Goal: Find specific page/section: Find specific page/section

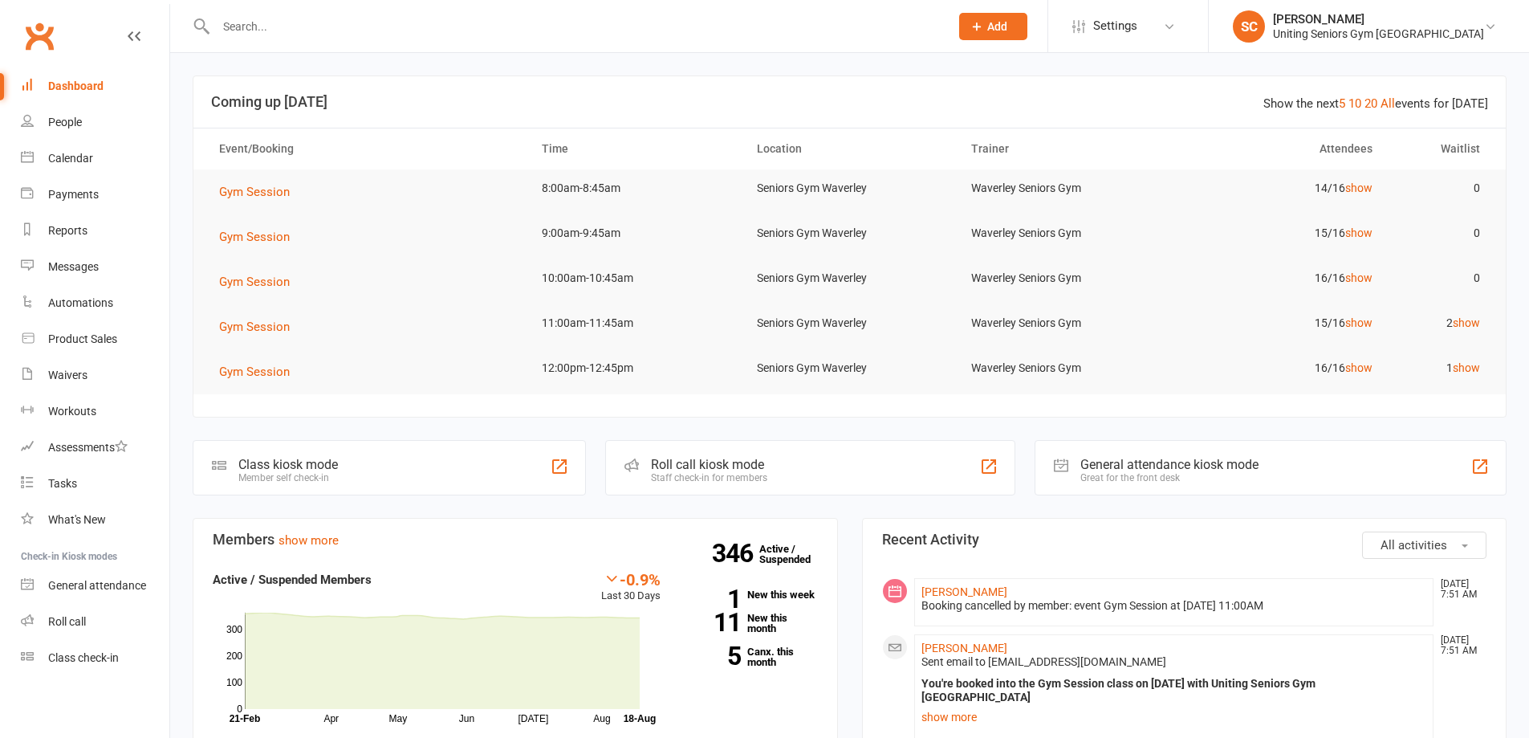
click at [304, 22] on input "text" at bounding box center [574, 26] width 727 height 22
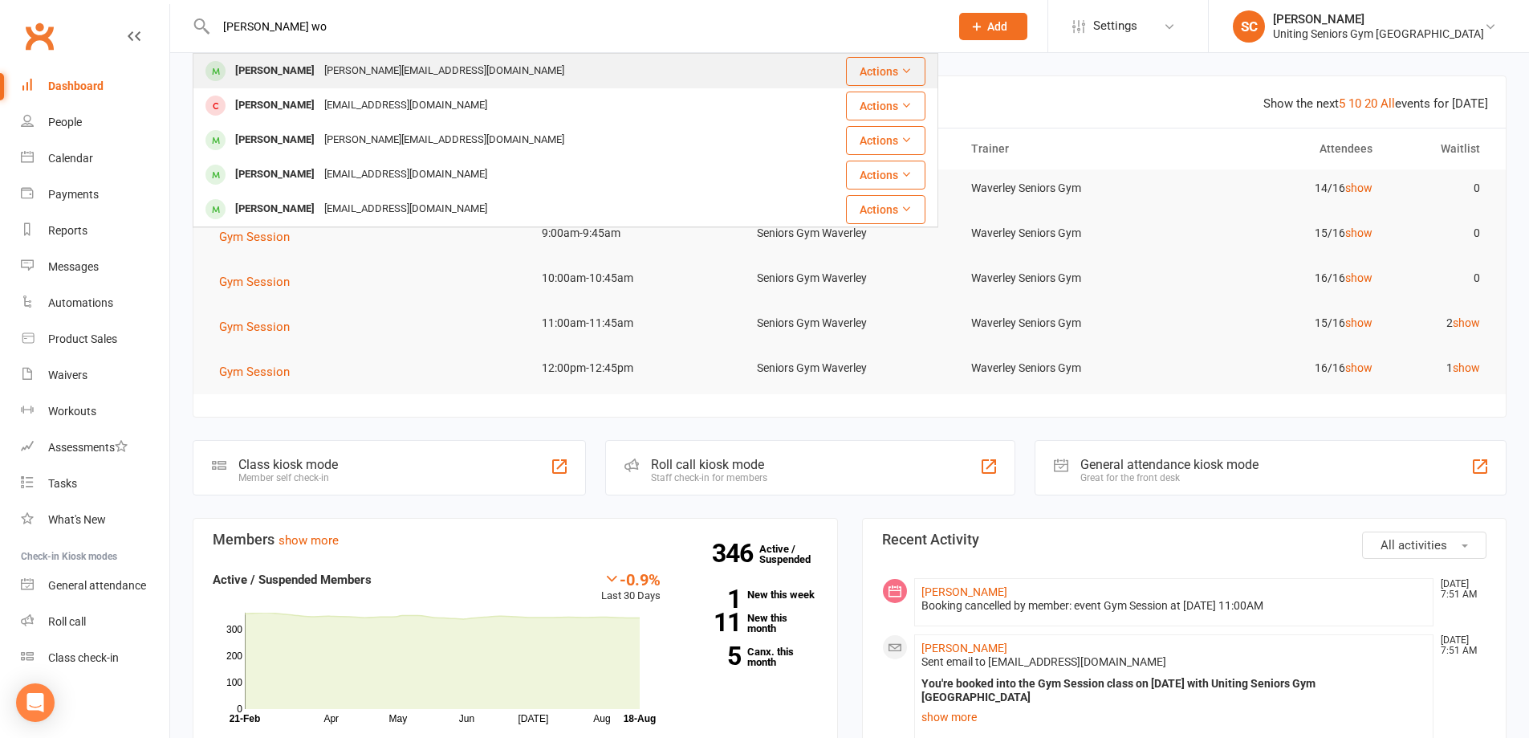
type input "[PERSON_NAME] wo"
click at [336, 69] on div "[PERSON_NAME][EMAIL_ADDRESS][DOMAIN_NAME]" at bounding box center [445, 70] width 250 height 23
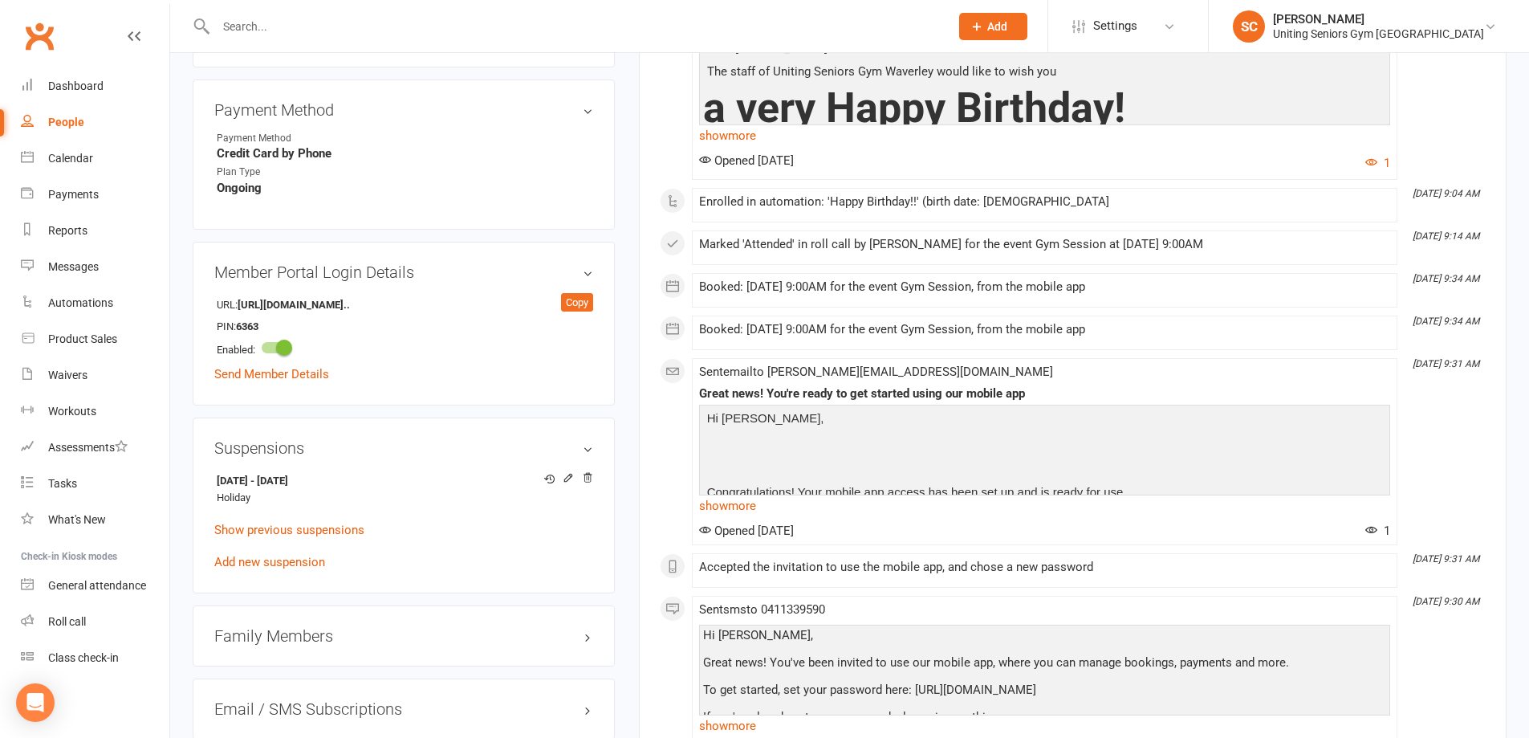
scroll to position [963, 0]
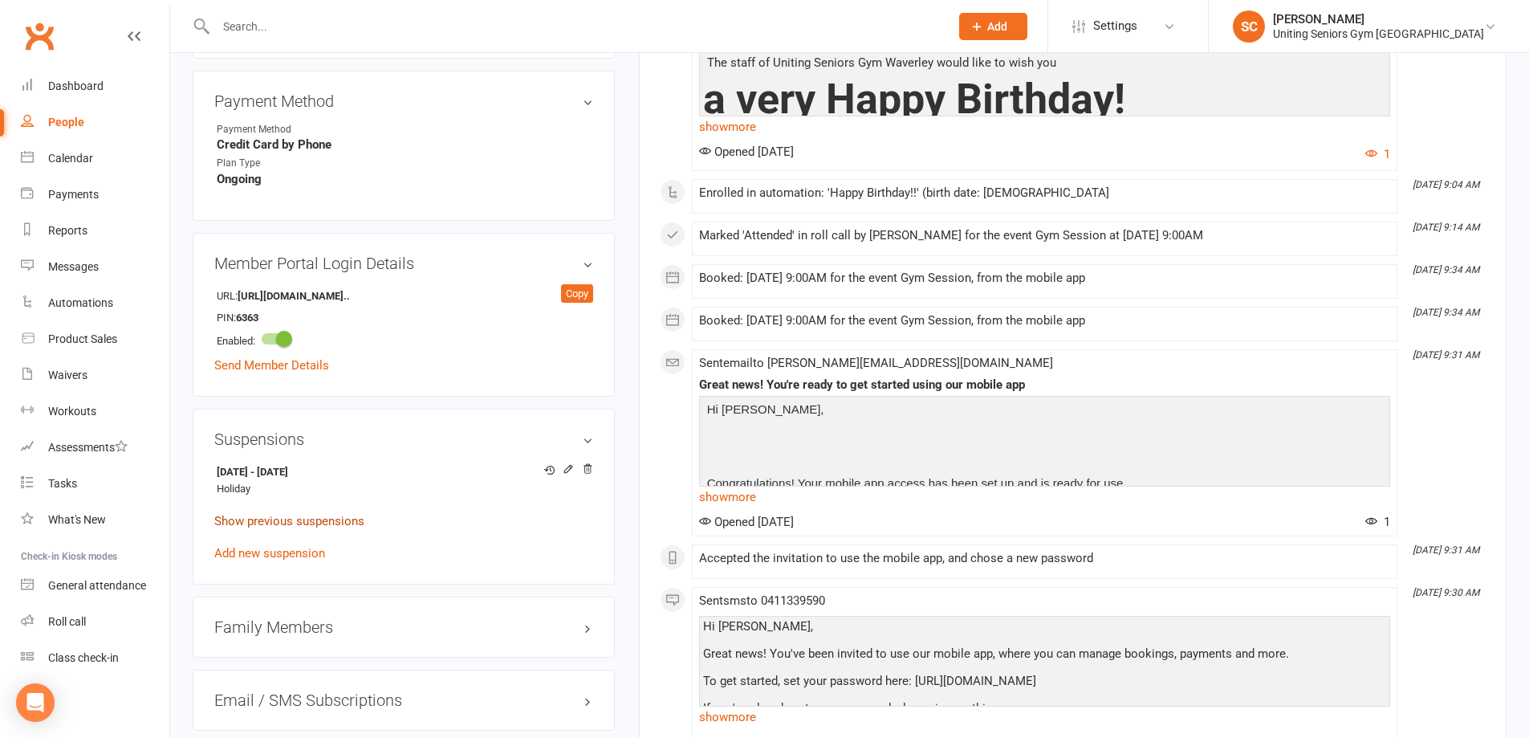
click at [319, 514] on link "Show previous suspensions" at bounding box center [289, 521] width 150 height 14
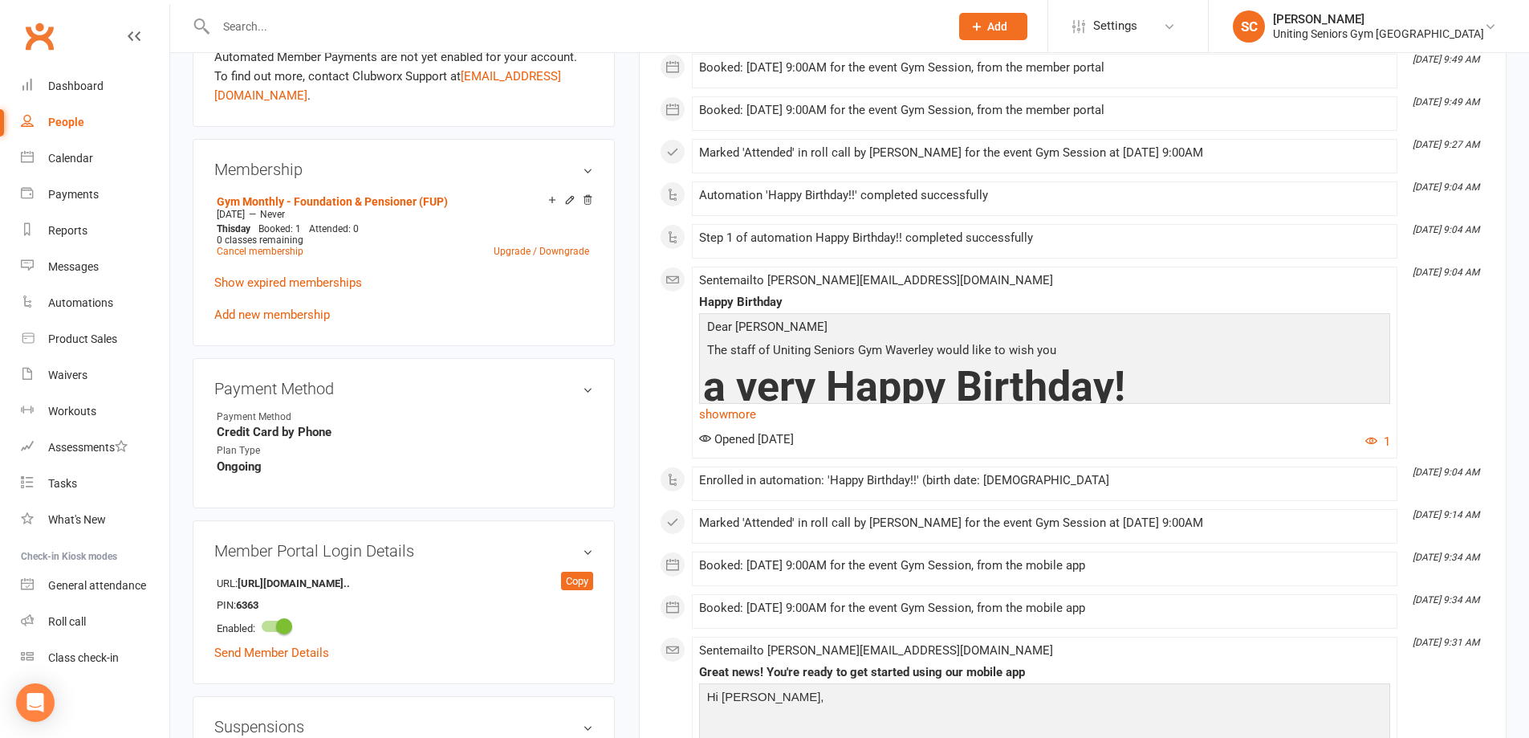
scroll to position [642, 0]
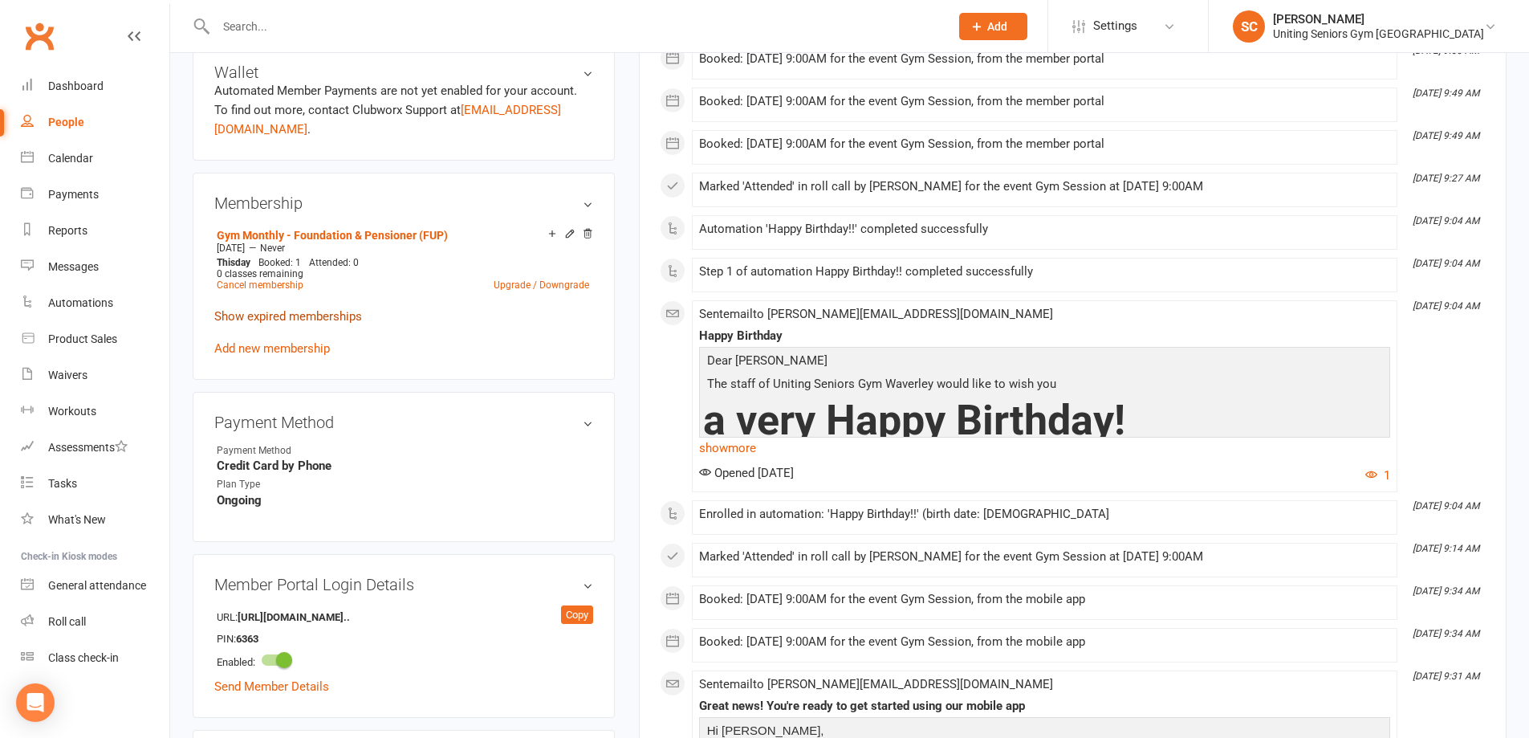
click at [316, 309] on link "Show expired memberships" at bounding box center [288, 316] width 148 height 14
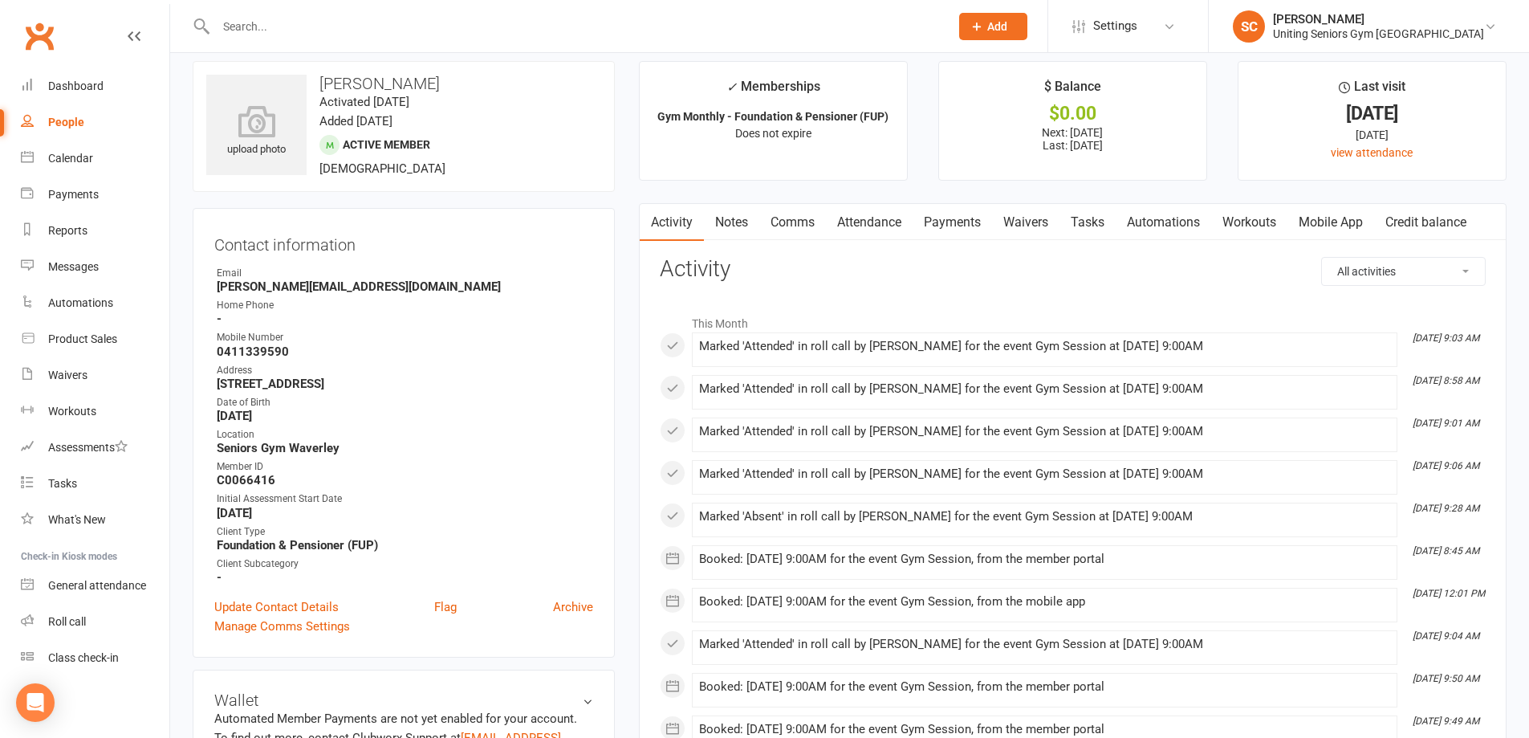
scroll to position [0, 0]
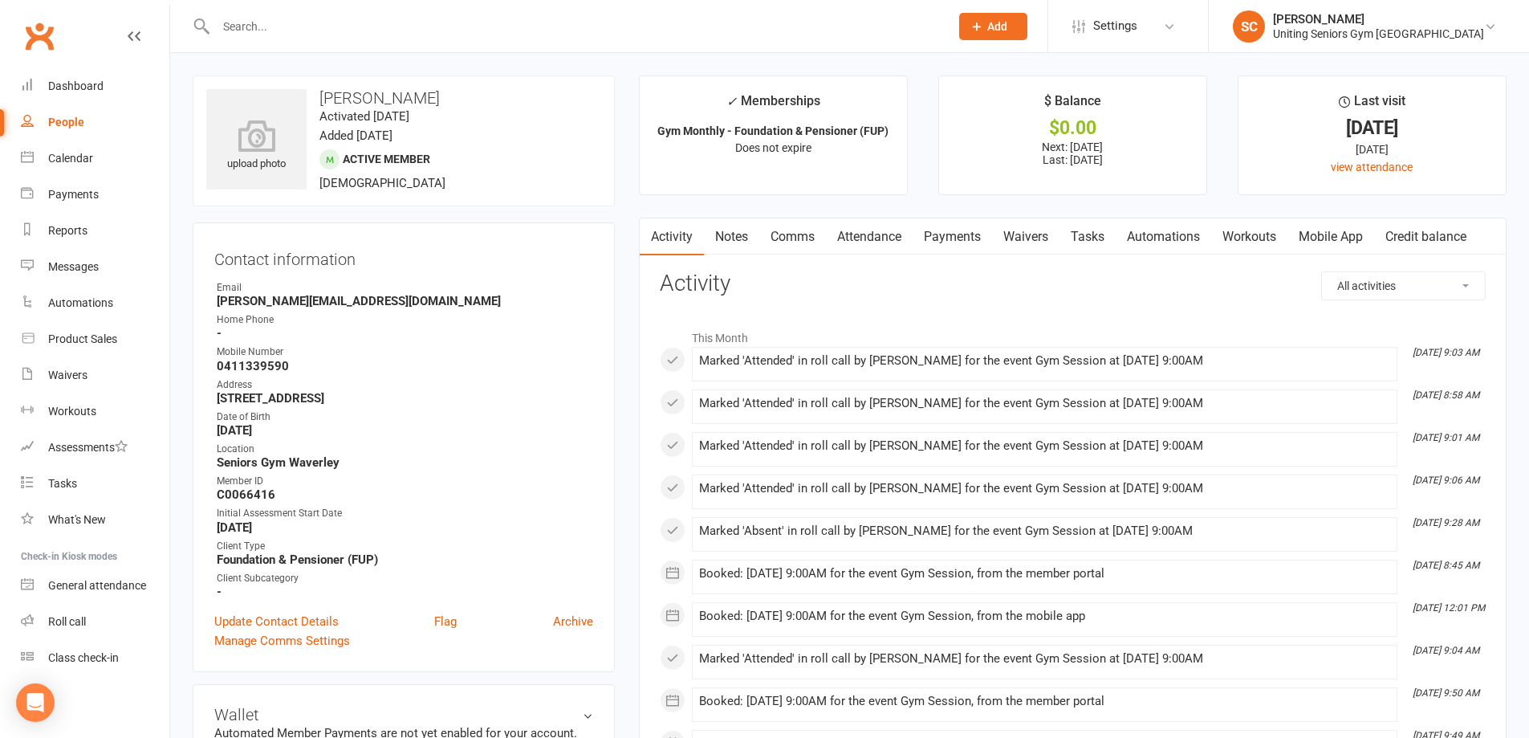
click at [884, 234] on link "Attendance" at bounding box center [869, 236] width 87 height 37
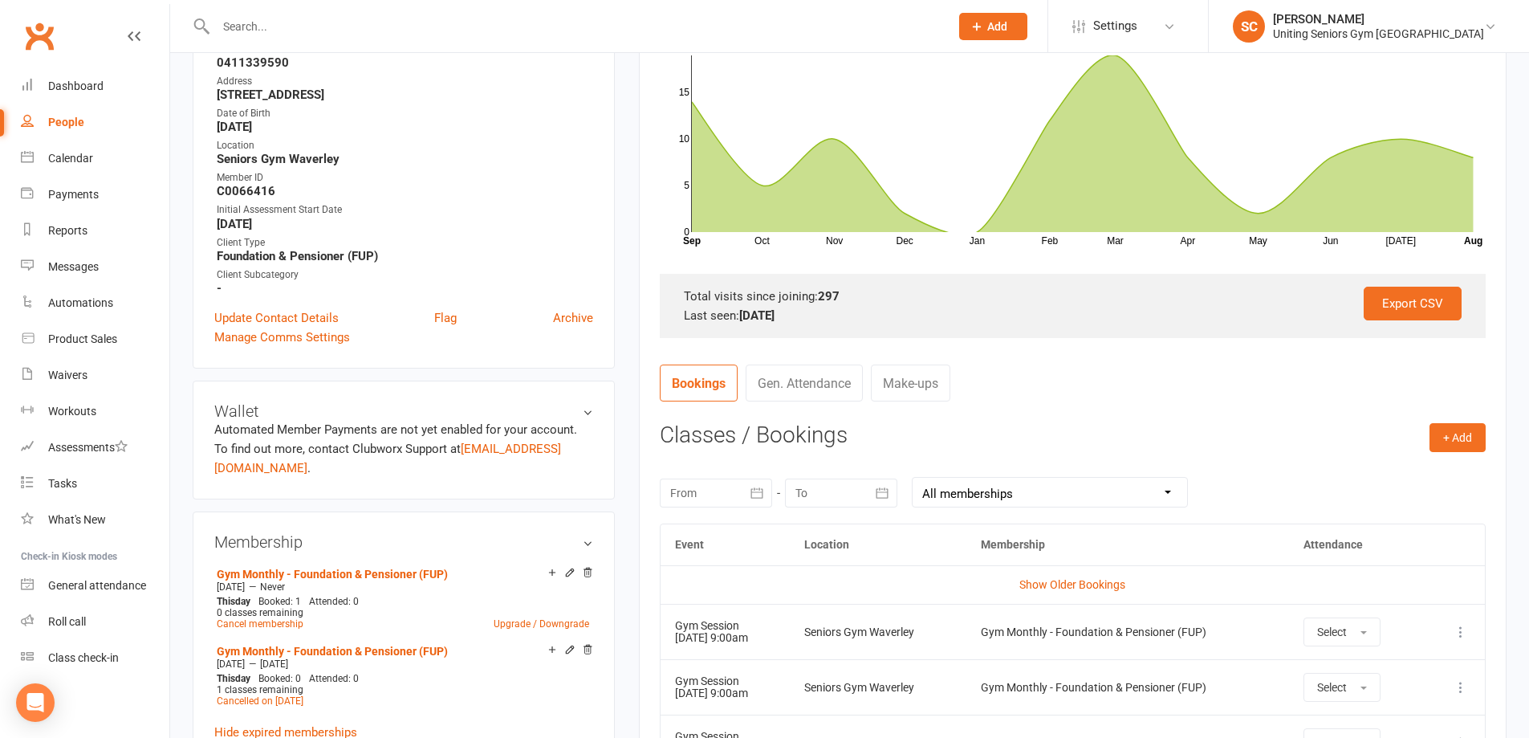
scroll to position [482, 0]
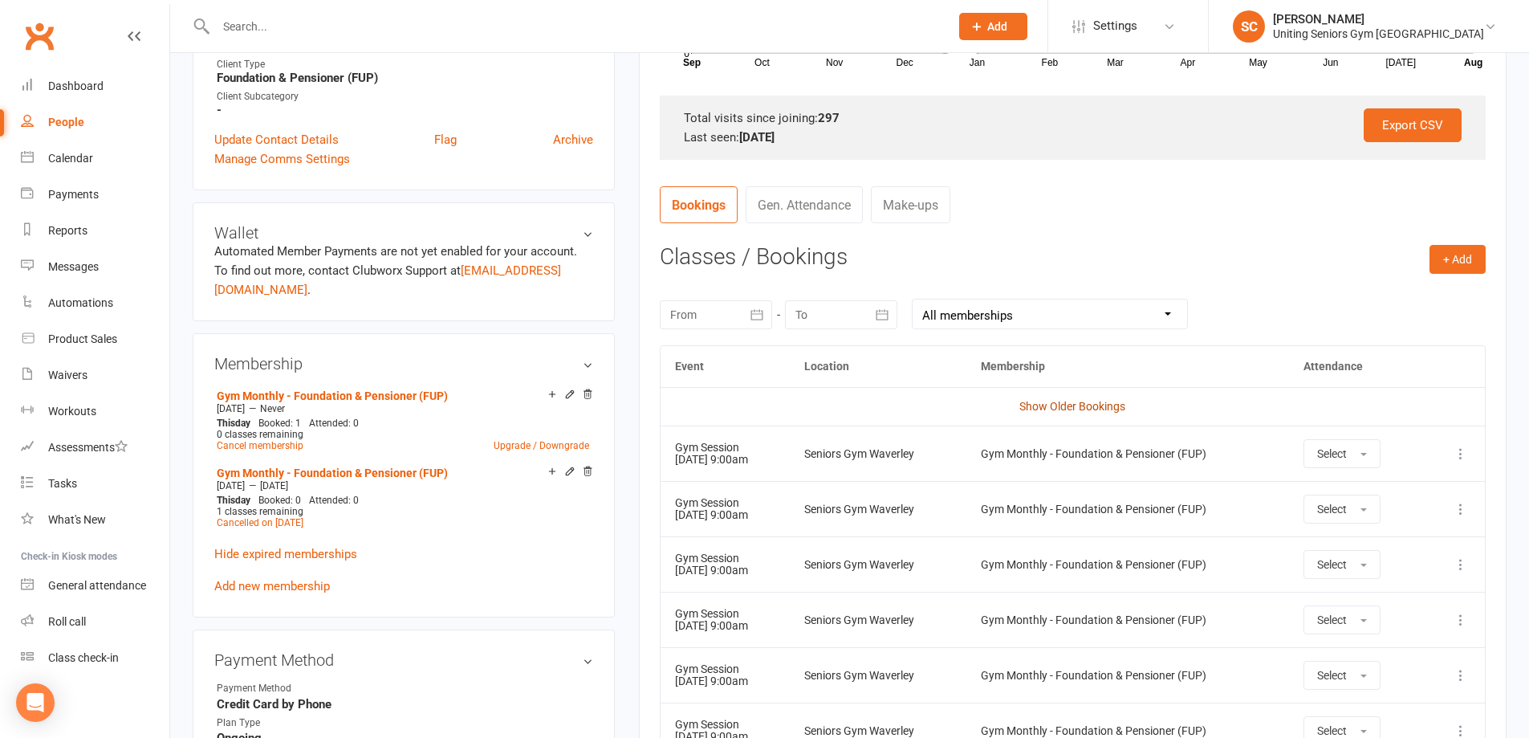
click at [1068, 403] on link "Show Older Bookings" at bounding box center [1073, 406] width 106 height 13
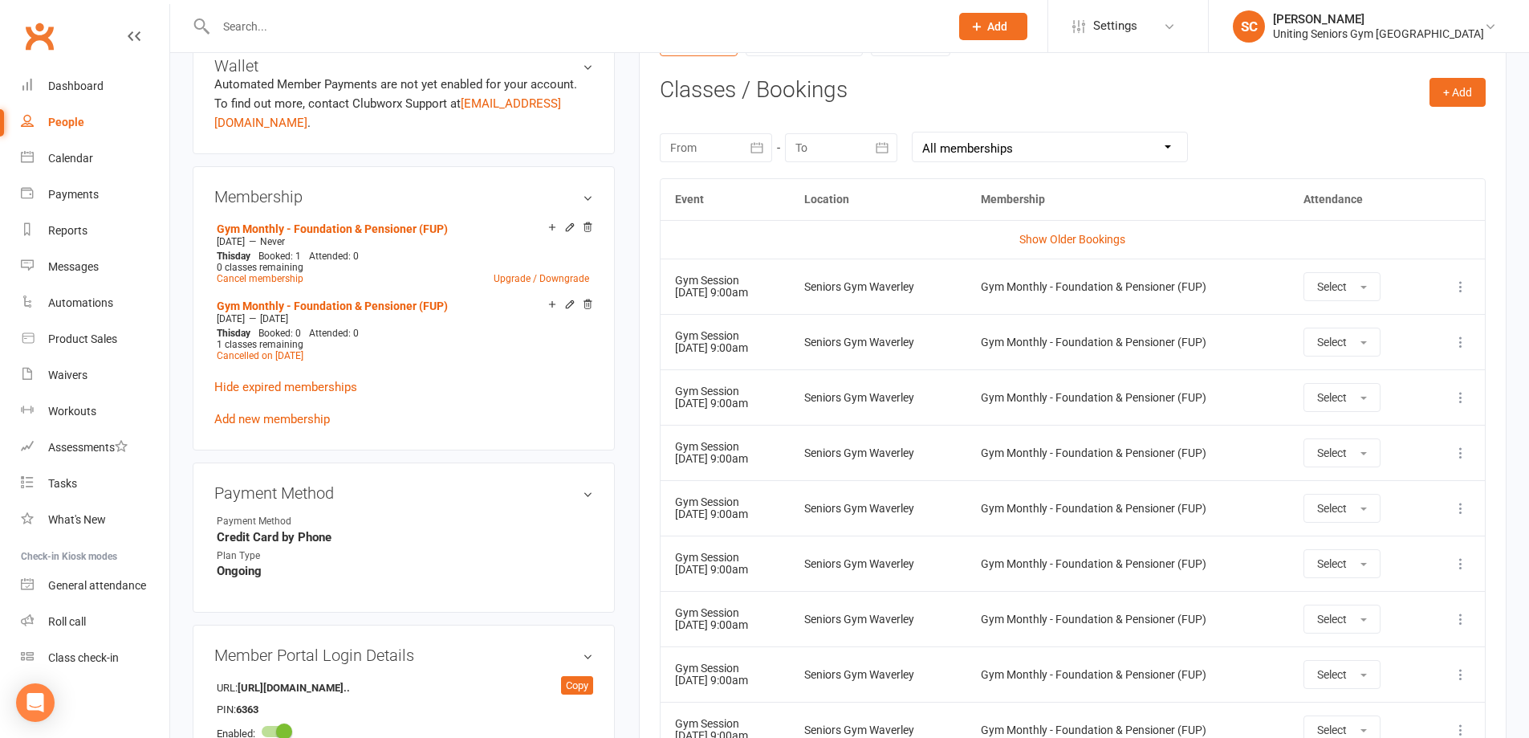
scroll to position [630, 0]
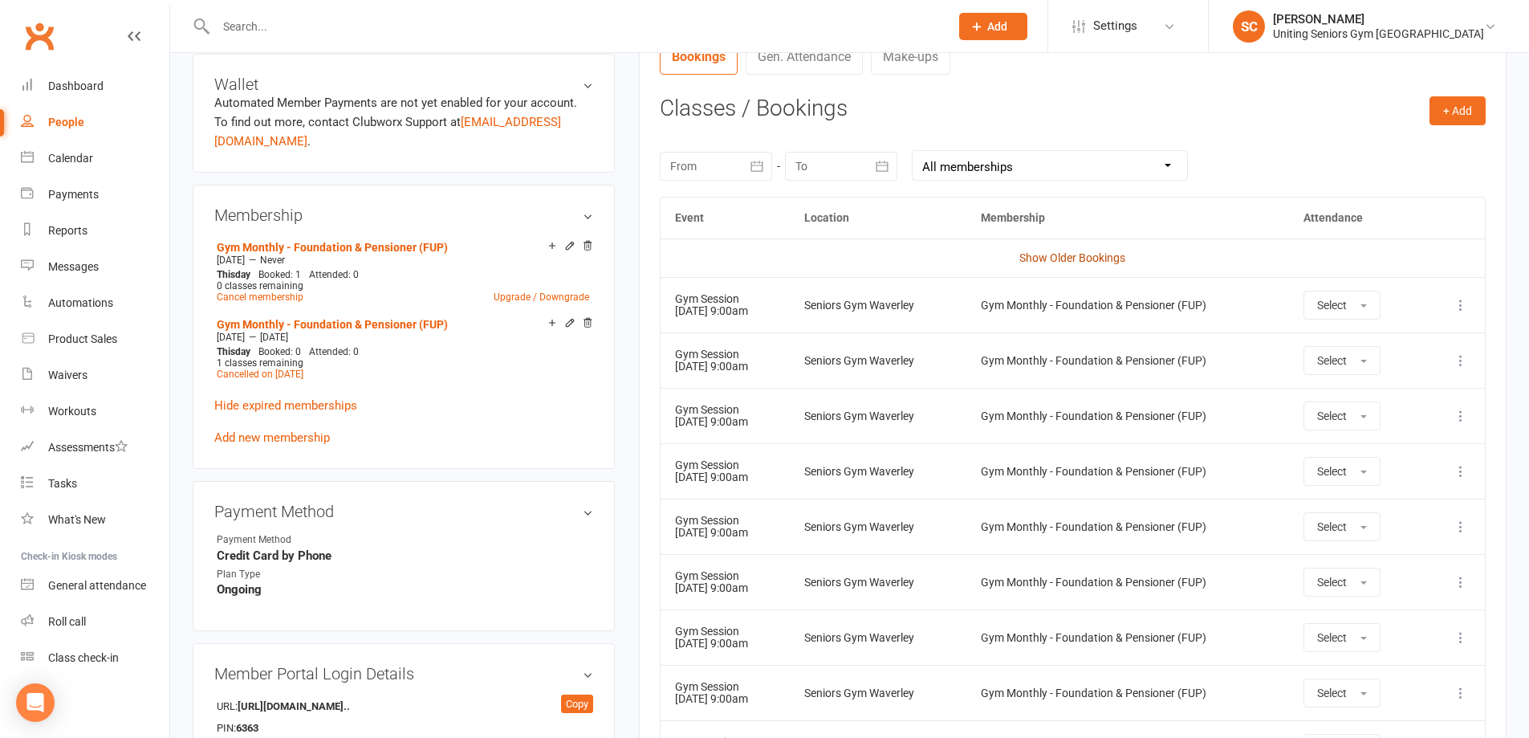
click at [1086, 256] on link "Show Older Bookings" at bounding box center [1073, 257] width 106 height 13
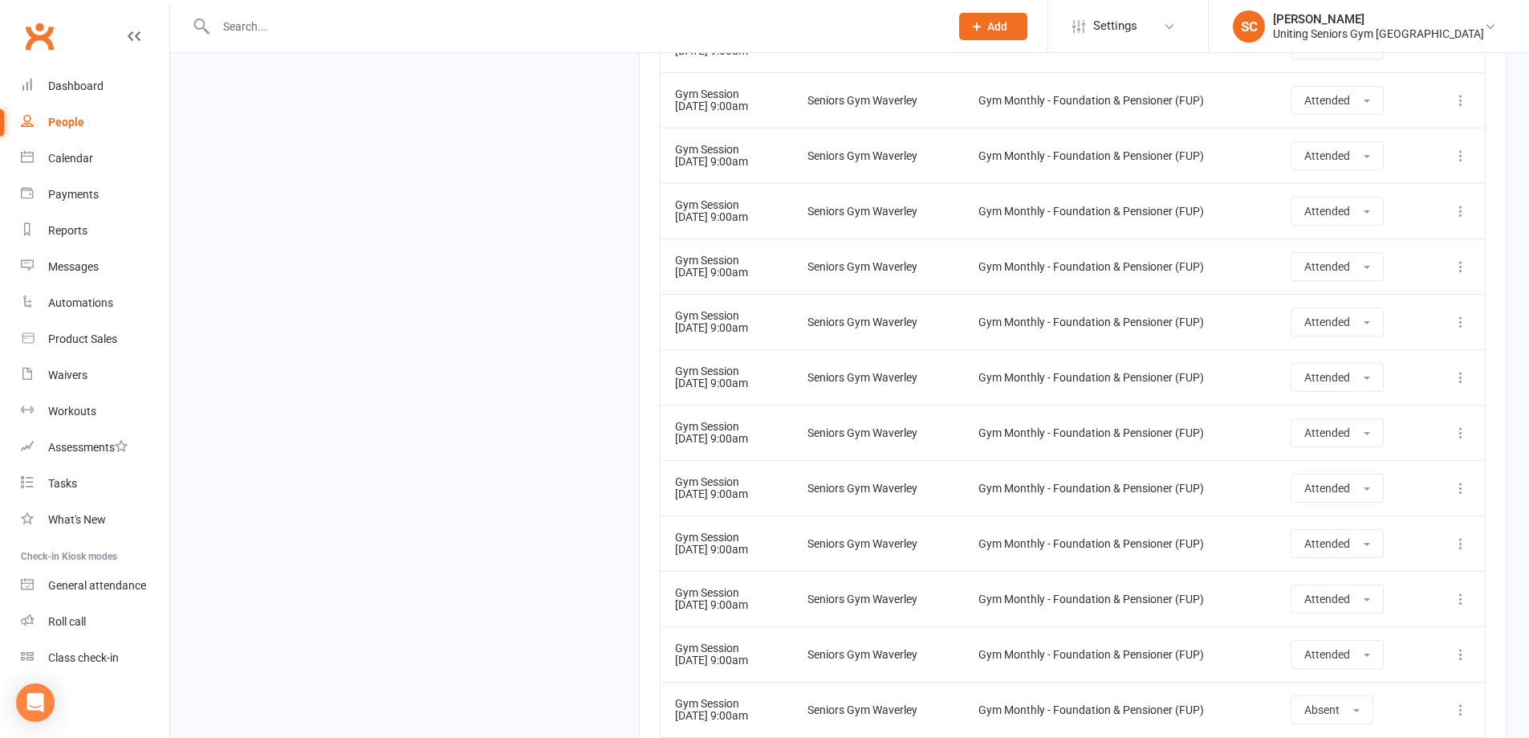
scroll to position [17707, 0]
